Goal: Check status: Check status

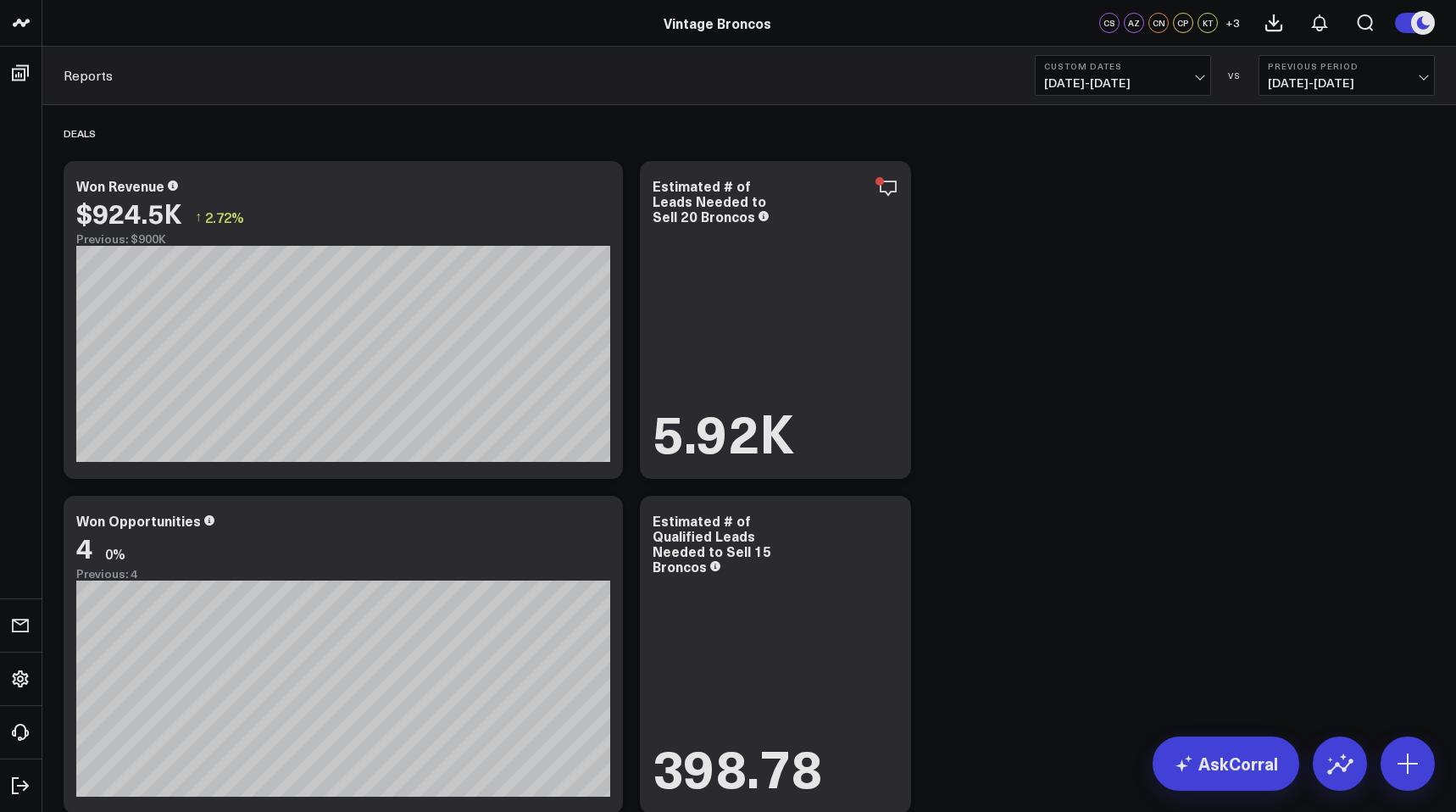
click at [1163, 75] on button "Custom Dates [DATE] - [DATE]" at bounding box center [1122, 75] width 176 height 41
click at [1084, 505] on link "YTD" at bounding box center [1122, 508] width 175 height 32
click at [1100, 90] on span "[DATE] - [DATE]" at bounding box center [1122, 83] width 157 height 14
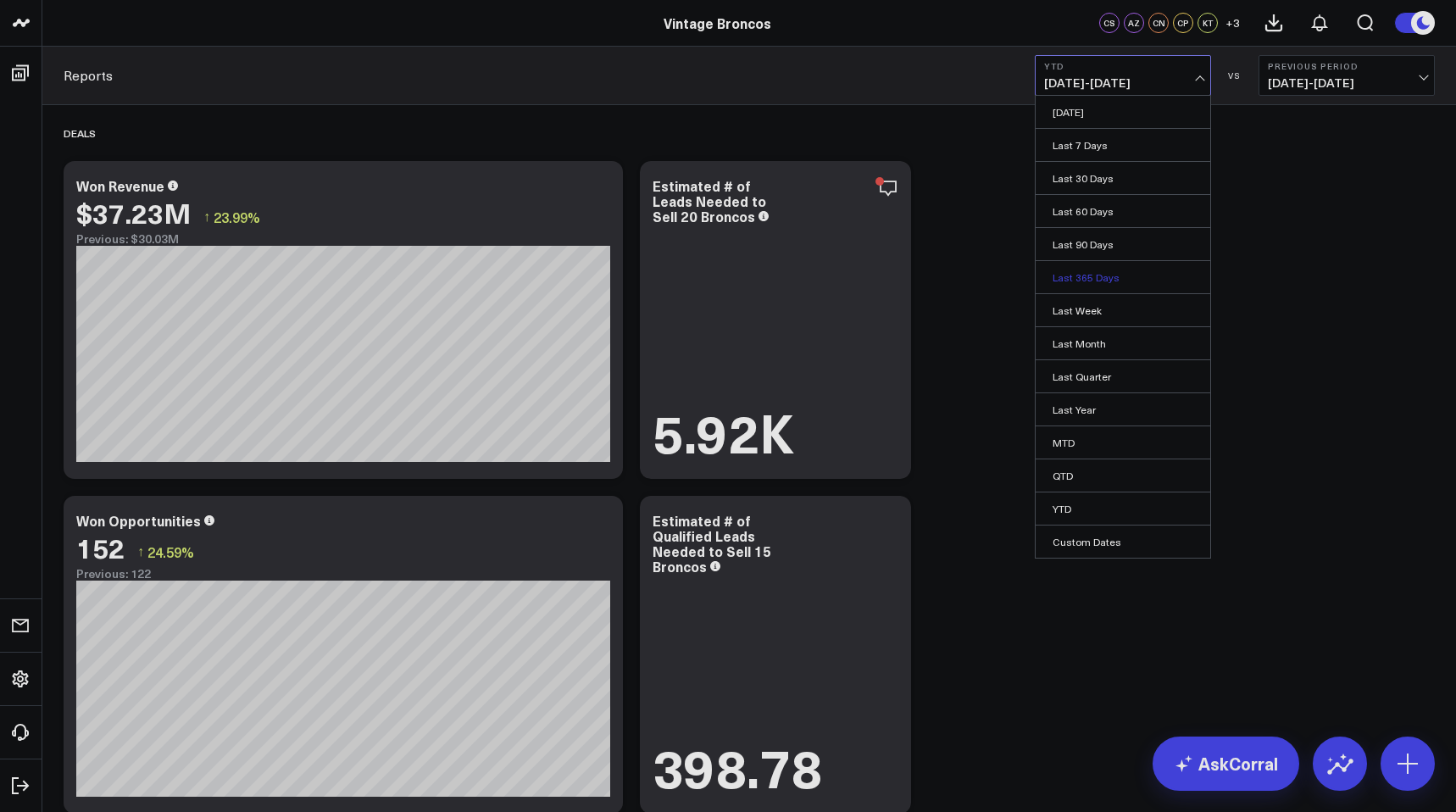
click at [1122, 289] on link "Last 365 Days" at bounding box center [1122, 276] width 175 height 32
